Goal: Information Seeking & Learning: Check status

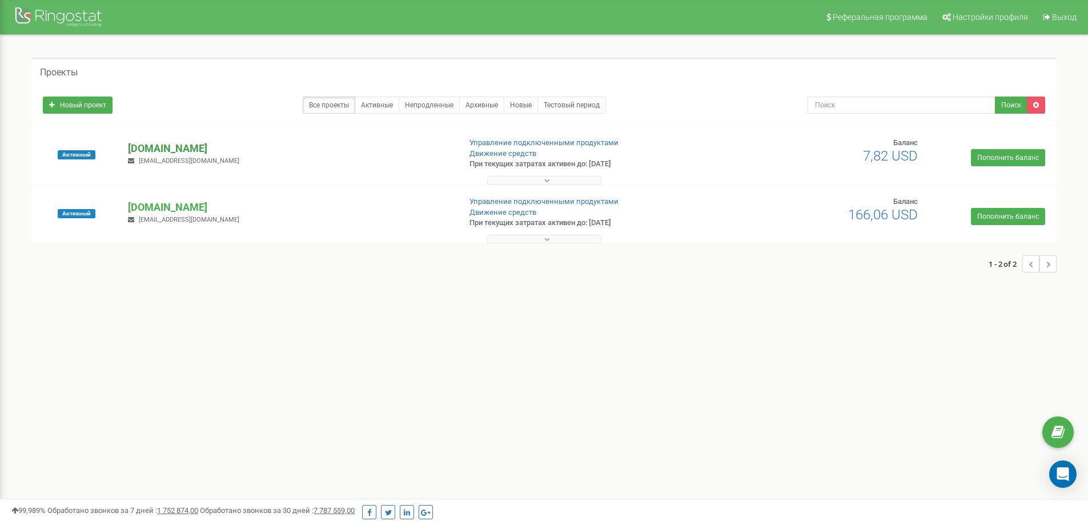
click at [156, 146] on p "[DOMAIN_NAME]" at bounding box center [289, 148] width 323 height 15
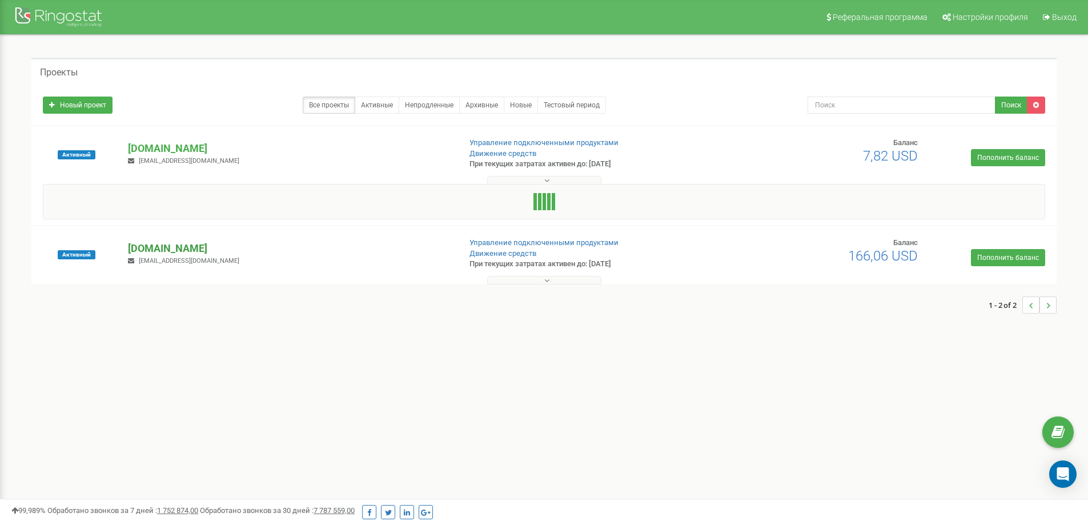
click at [143, 243] on p "[DOMAIN_NAME]" at bounding box center [289, 248] width 323 height 15
click at [160, 247] on p "[DOMAIN_NAME]" at bounding box center [289, 248] width 323 height 15
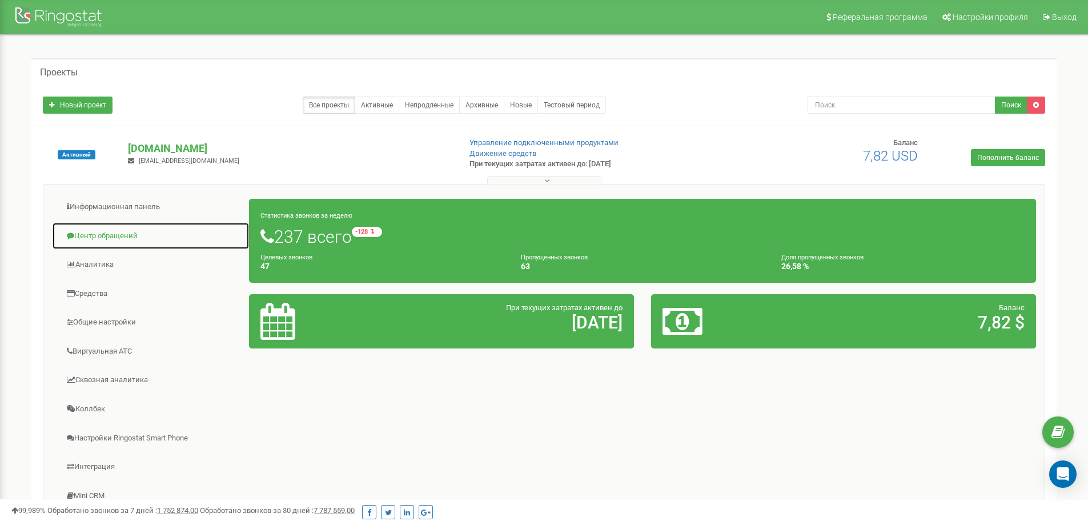
click at [101, 235] on link "Центр обращений" at bounding box center [151, 236] width 198 height 28
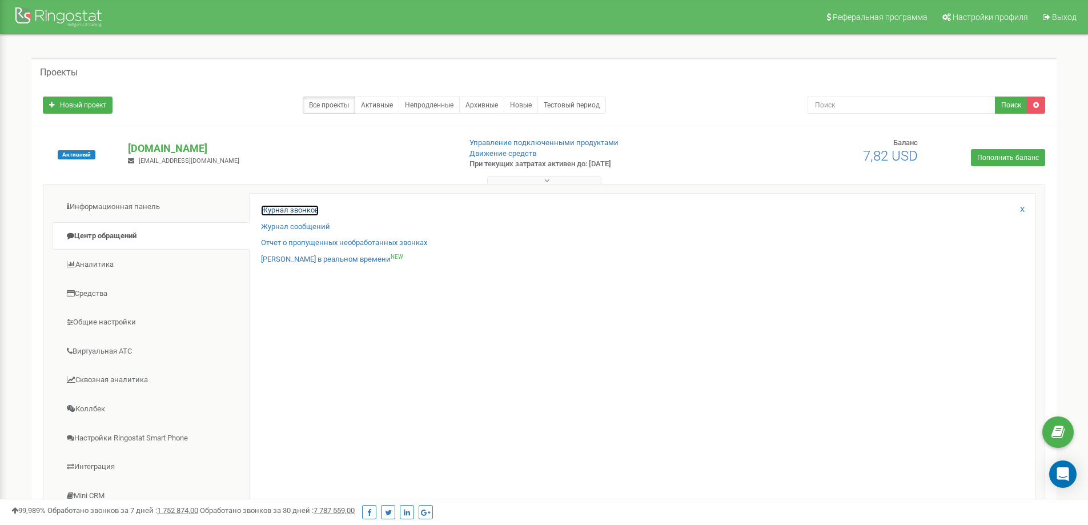
click at [303, 211] on link "Журнал звонков" at bounding box center [290, 210] width 58 height 11
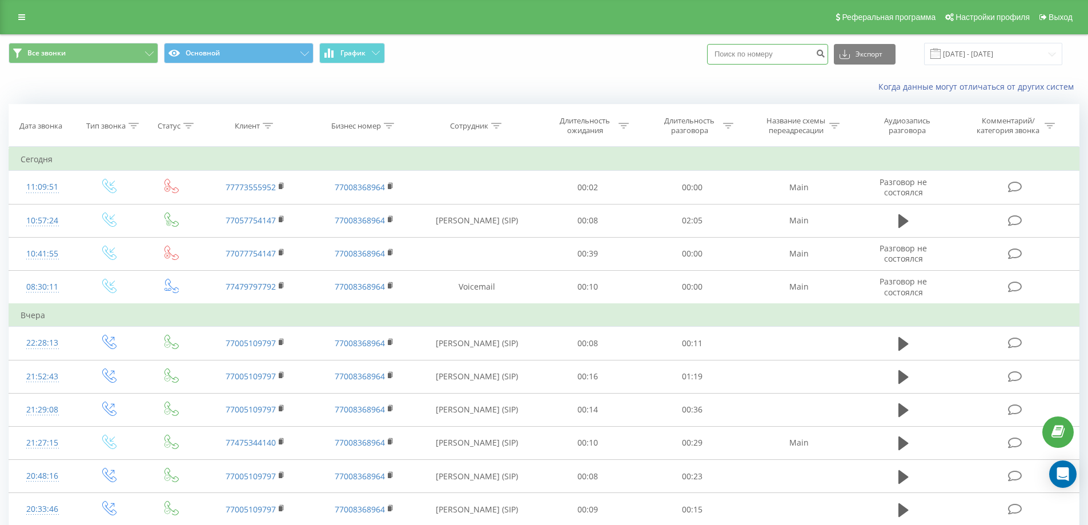
click at [763, 54] on input at bounding box center [767, 54] width 121 height 21
paste input "77075695656"
type input "77075695656"
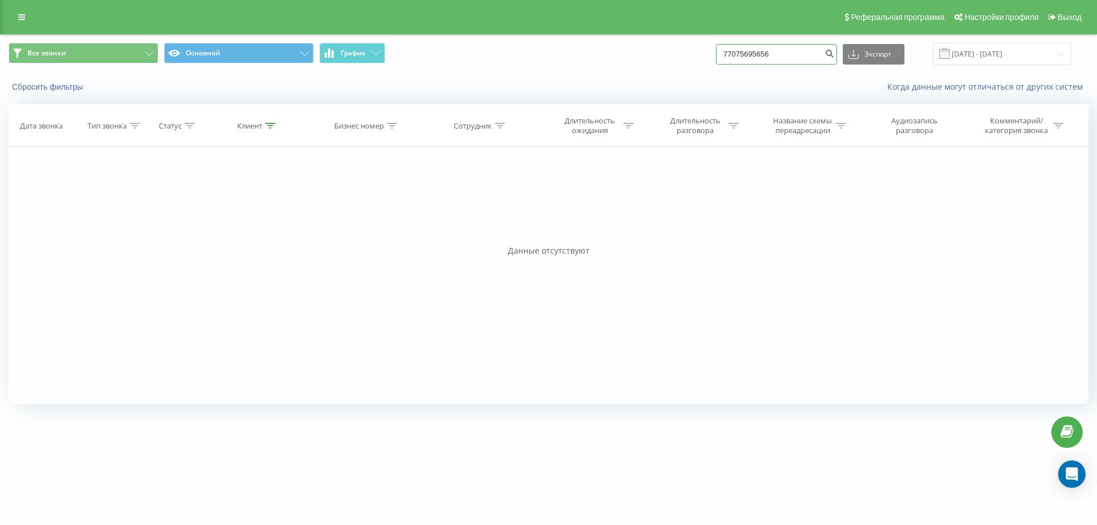
click at [792, 59] on input "77075695656" at bounding box center [776, 54] width 121 height 21
click at [738, 55] on input "77075695656" at bounding box center [776, 54] width 121 height 21
type input "7075695656"
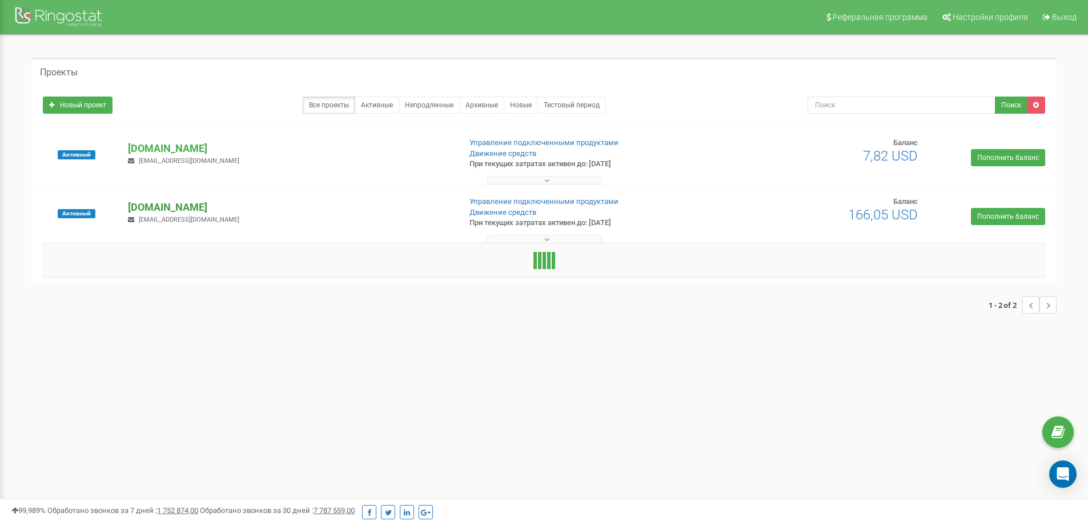
click at [157, 207] on p "[DOMAIN_NAME]" at bounding box center [289, 207] width 323 height 15
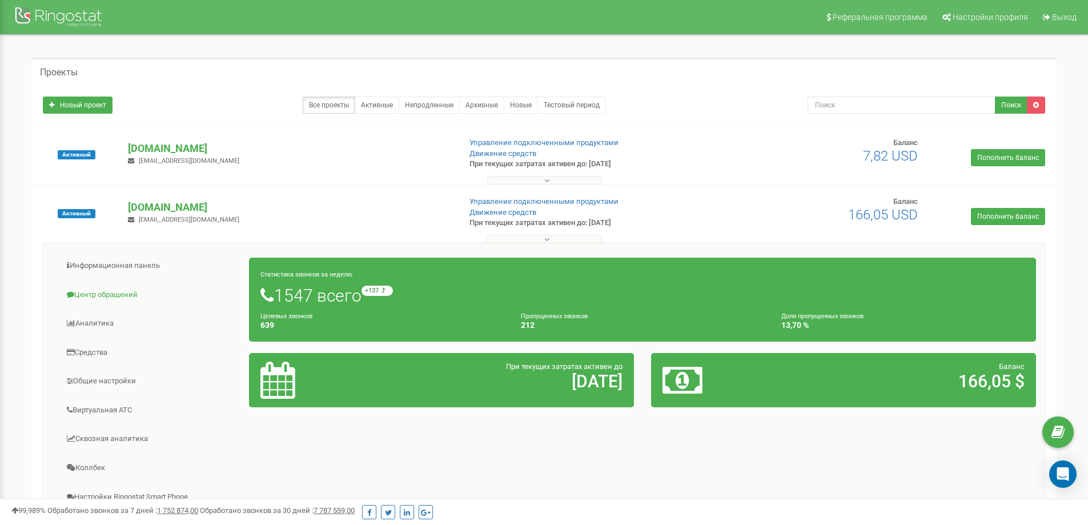
click at [117, 290] on link "Центр обращений" at bounding box center [151, 295] width 198 height 28
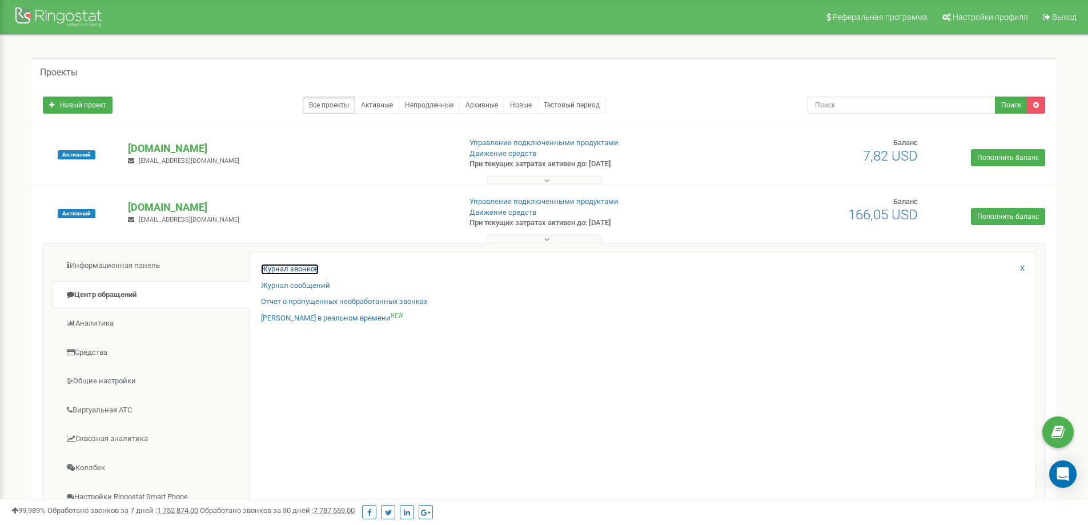
click at [296, 265] on link "Журнал звонков" at bounding box center [290, 269] width 58 height 11
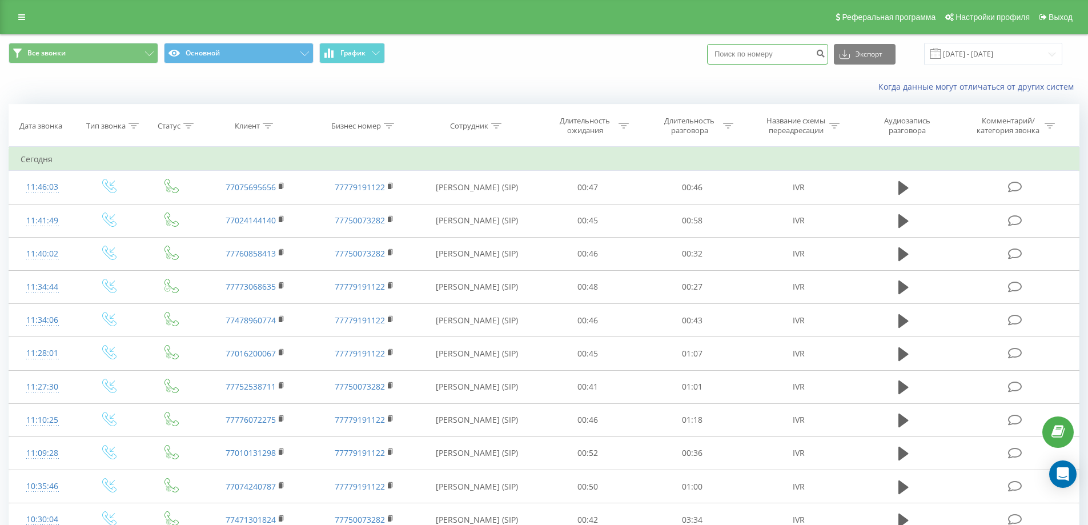
click at [753, 54] on input at bounding box center [767, 54] width 121 height 21
paste input "77075695656"
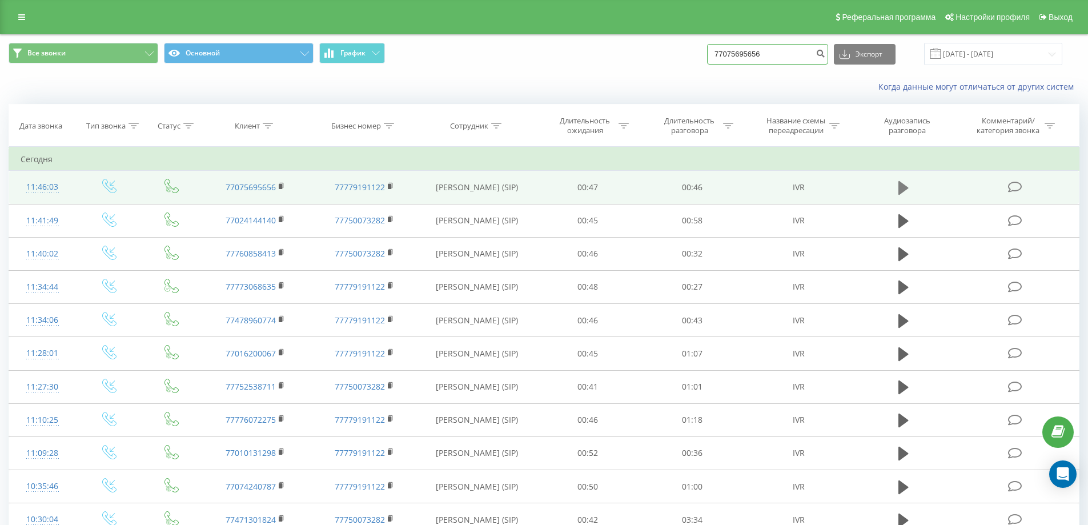
type input "77075695656"
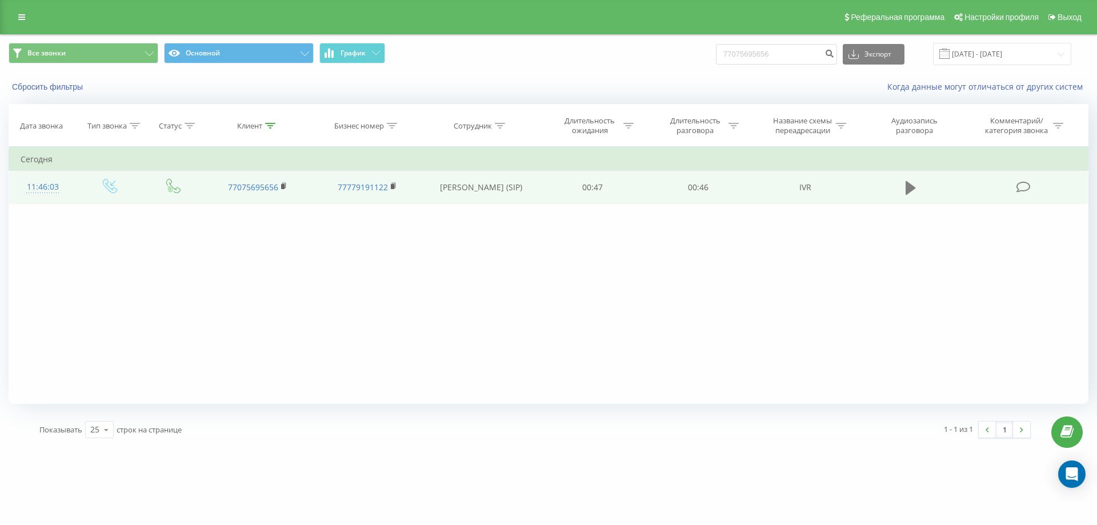
click at [905, 189] on button at bounding box center [910, 187] width 17 height 17
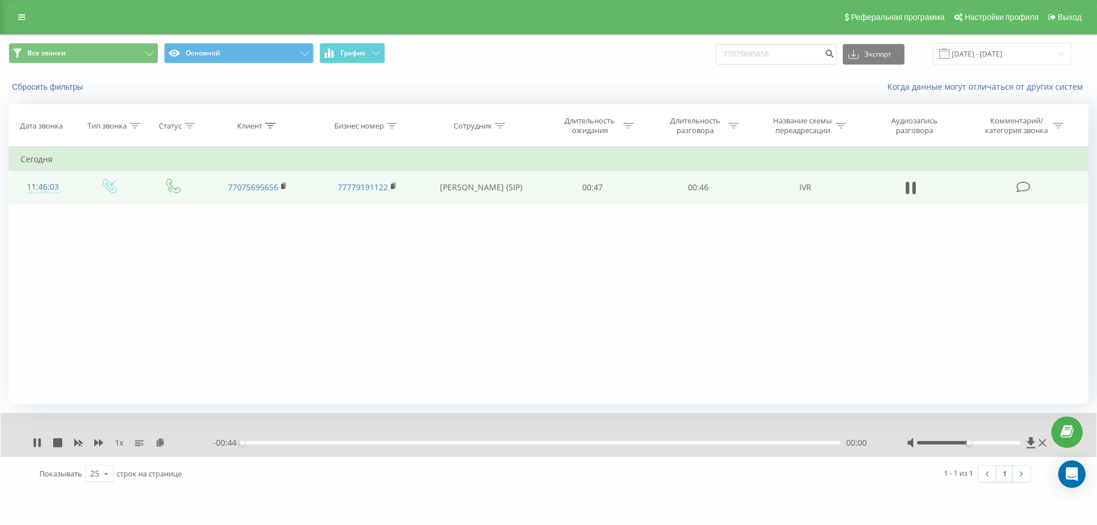
click at [1017, 446] on div at bounding box center [978, 442] width 142 height 11
click at [1017, 443] on div at bounding box center [969, 442] width 104 height 3
click at [1029, 443] on div at bounding box center [978, 442] width 142 height 11
drag, startPoint x: 316, startPoint y: 445, endPoint x: 344, endPoint y: 410, distance: 45.1
click at [317, 445] on div "- 00:23 00:21 00:21" at bounding box center [545, 442] width 665 height 11
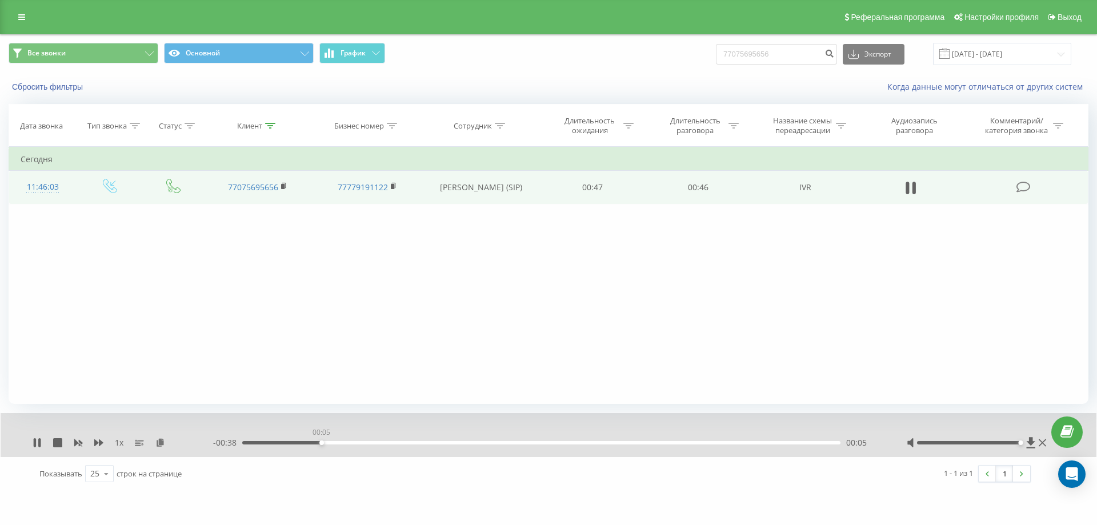
click at [321, 444] on div "00:05" at bounding box center [541, 442] width 598 height 3
click at [356, 440] on div "- 00:21 00:22 00:22" at bounding box center [545, 442] width 665 height 11
click at [358, 443] on div "- 00:21 00:23 00:23" at bounding box center [545, 442] width 665 height 11
click at [357, 445] on div "- 00:21 00:23 00:23" at bounding box center [545, 442] width 665 height 11
click at [359, 442] on div "00:23" at bounding box center [541, 442] width 598 height 3
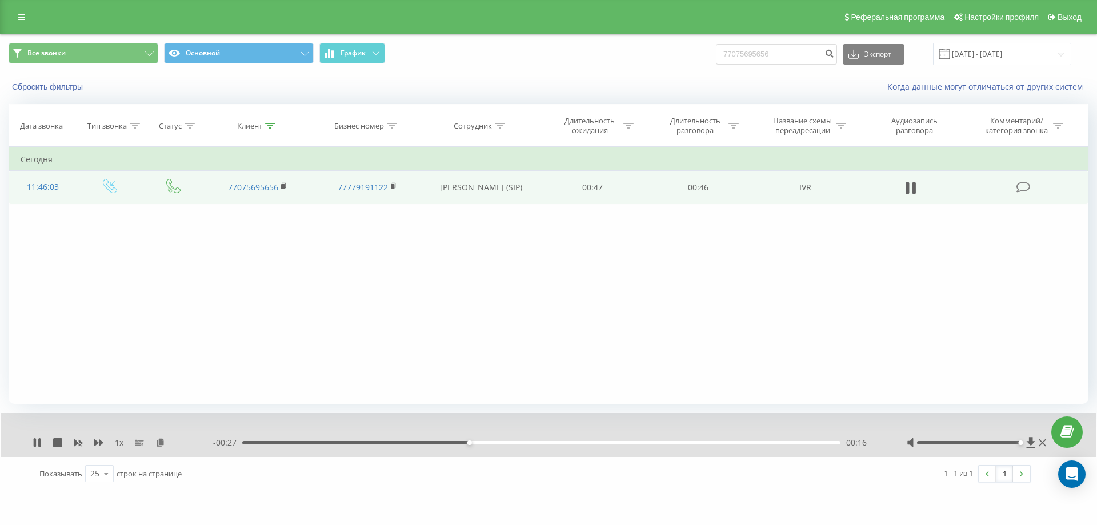
click at [519, 446] on div "- 00:27 00:16 00:16" at bounding box center [545, 442] width 665 height 11
click at [522, 444] on div "00:17" at bounding box center [541, 442] width 598 height 3
click at [560, 443] on div "00:23" at bounding box center [541, 442] width 598 height 3
click at [443, 442] on div "00:44" at bounding box center [538, 442] width 598 height 3
click at [34, 446] on icon at bounding box center [37, 442] width 9 height 9
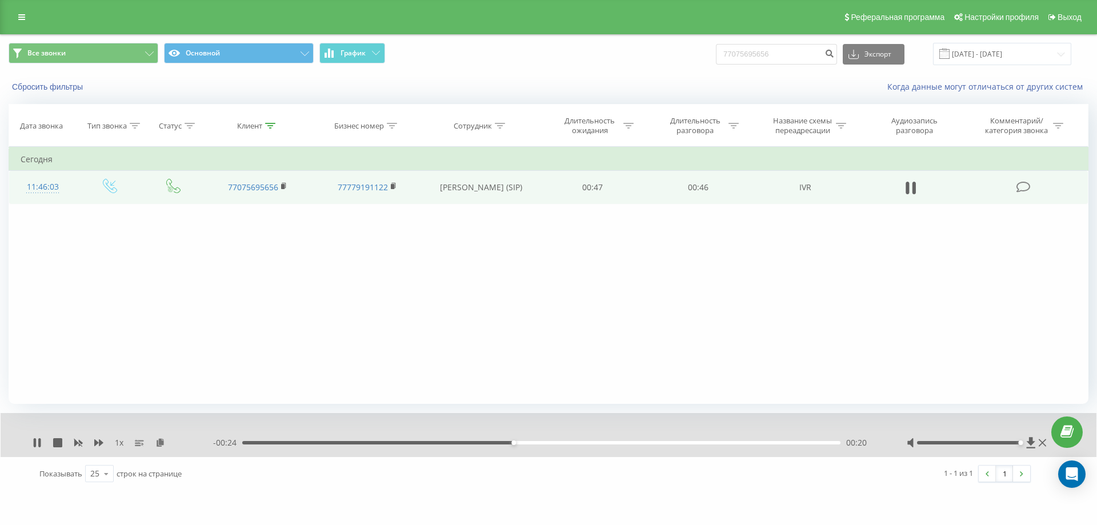
click at [605, 440] on div "- 00:24 00:20 00:20" at bounding box center [545, 442] width 665 height 11
click at [603, 444] on div "00:20" at bounding box center [541, 442] width 598 height 3
click at [468, 440] on div "00:00 00:44 00:44" at bounding box center [545, 442] width 665 height 11
click at [469, 446] on div "00:00 00:44 00:44" at bounding box center [545, 442] width 665 height 11
click at [472, 444] on div "00:44" at bounding box center [538, 442] width 598 height 3
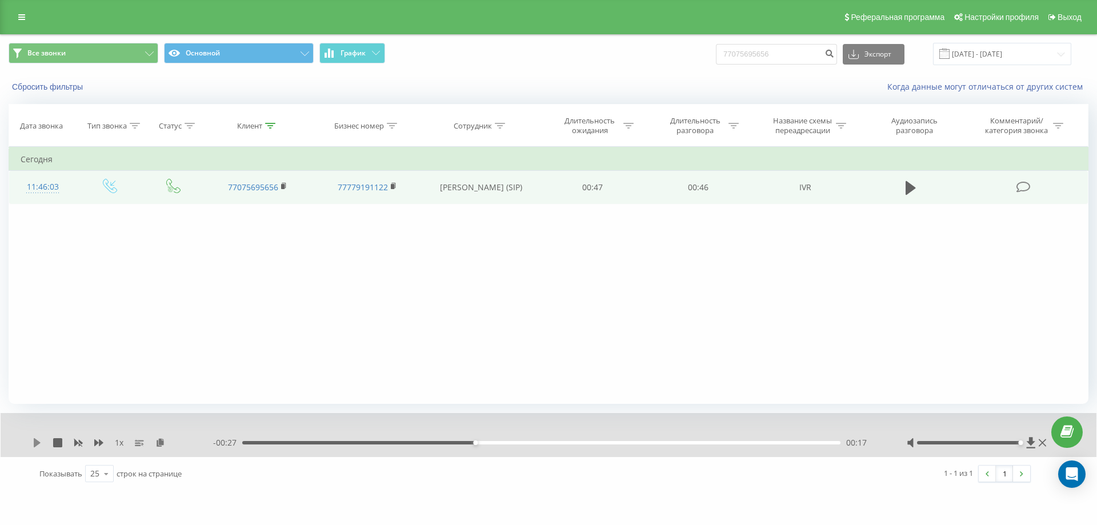
click at [39, 444] on icon at bounding box center [37, 442] width 9 height 9
